Goal: Transaction & Acquisition: Purchase product/service

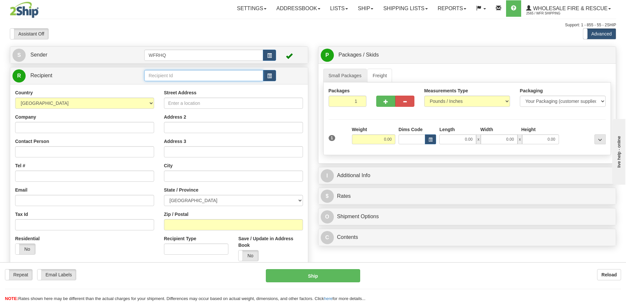
click at [164, 76] on input "text" at bounding box center [203, 75] width 119 height 11
click at [202, 78] on input "text" at bounding box center [203, 75] width 119 height 11
drag, startPoint x: 173, startPoint y: 77, endPoint x: 159, endPoint y: 82, distance: 14.5
click at [173, 77] on input "text" at bounding box center [203, 75] width 119 height 11
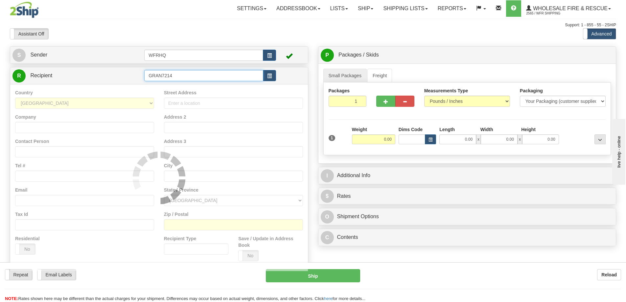
type input "GRAN7214"
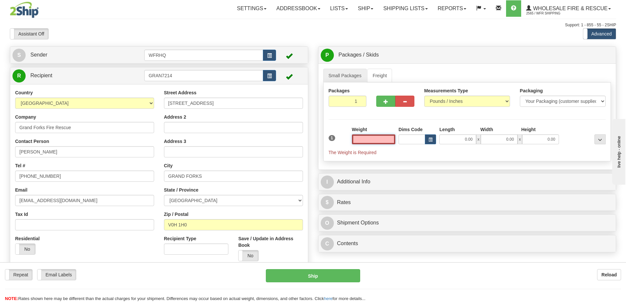
click at [381, 137] on input "text" at bounding box center [373, 139] width 43 height 10
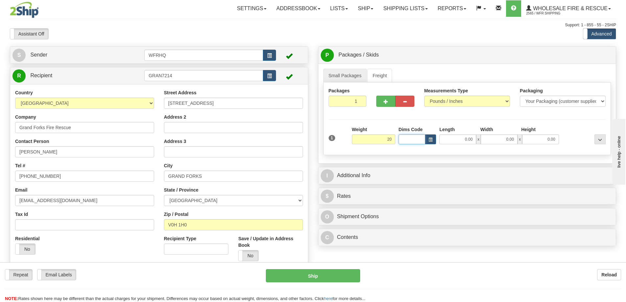
type input "20.00"
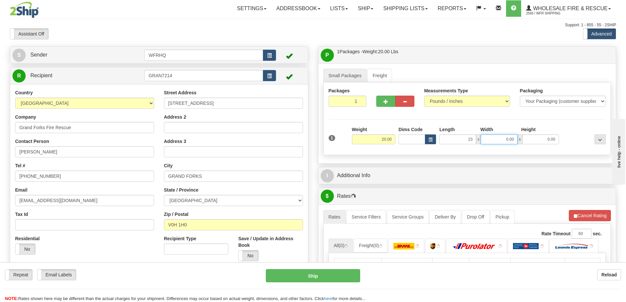
type input "23.00"
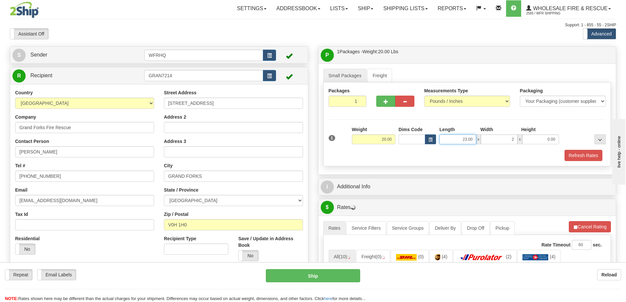
type input "2.00"
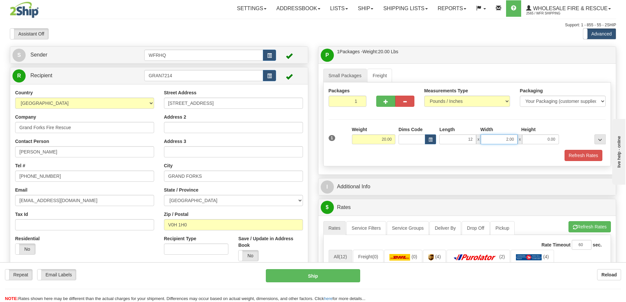
type input "12.00"
type input "9.00"
type input "12.00"
click at [588, 157] on button "Refresh Rates" at bounding box center [584, 155] width 38 height 11
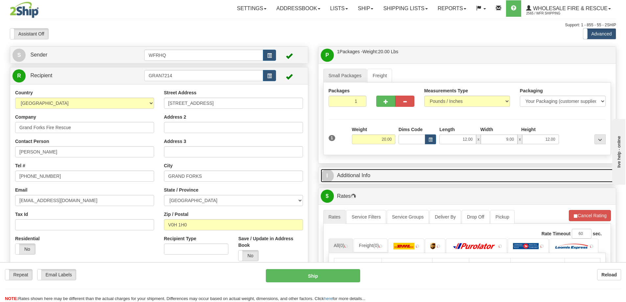
click at [400, 173] on link "I Additional Info" at bounding box center [467, 175] width 293 height 13
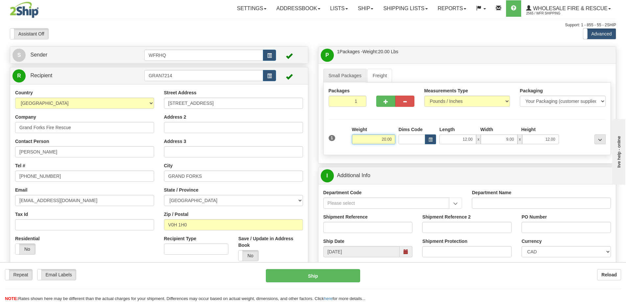
drag, startPoint x: 373, startPoint y: 137, endPoint x: 455, endPoint y: 137, distance: 82.5
click at [455, 137] on div "1 Weight 20.00 Dims Code x x" at bounding box center [467, 137] width 281 height 23
click at [355, 227] on input "Shipment Reference" at bounding box center [367, 227] width 89 height 11
type input "10.00"
click at [360, 228] on input "S46546-30733" at bounding box center [367, 227] width 89 height 11
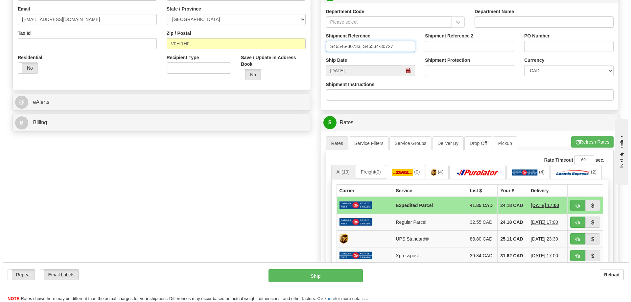
scroll to position [197, 0]
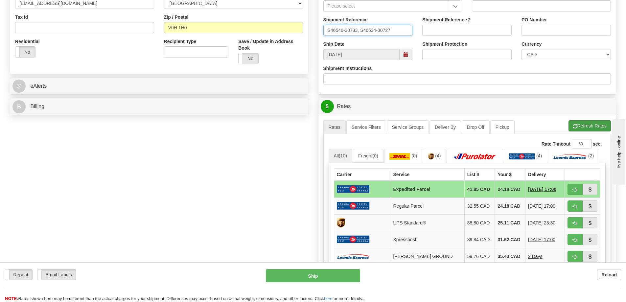
type input "S46546-30733, S46534-30727"
click at [579, 121] on button "Refresh Rates" at bounding box center [589, 125] width 42 height 11
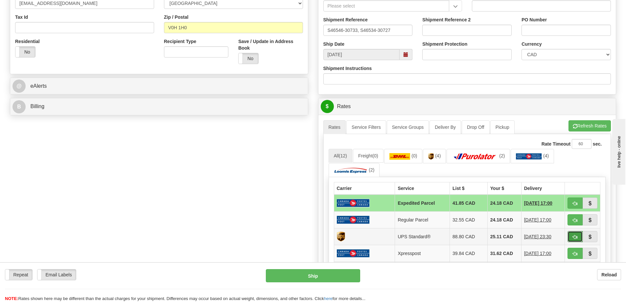
click at [573, 240] on button "button" at bounding box center [574, 236] width 15 height 11
type input "11"
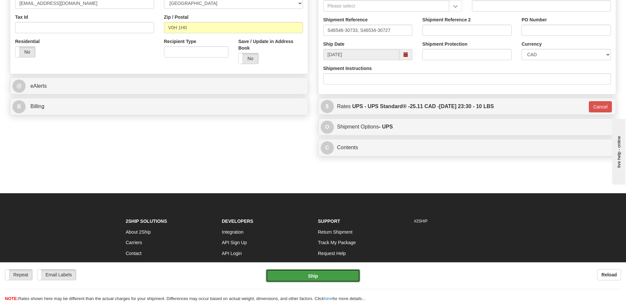
click at [341, 274] on button "Ship" at bounding box center [313, 275] width 94 height 13
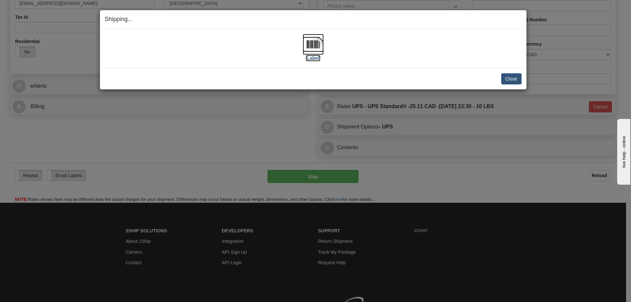
click at [315, 42] on img at bounding box center [313, 44] width 21 height 21
